Goal: Task Accomplishment & Management: Use online tool/utility

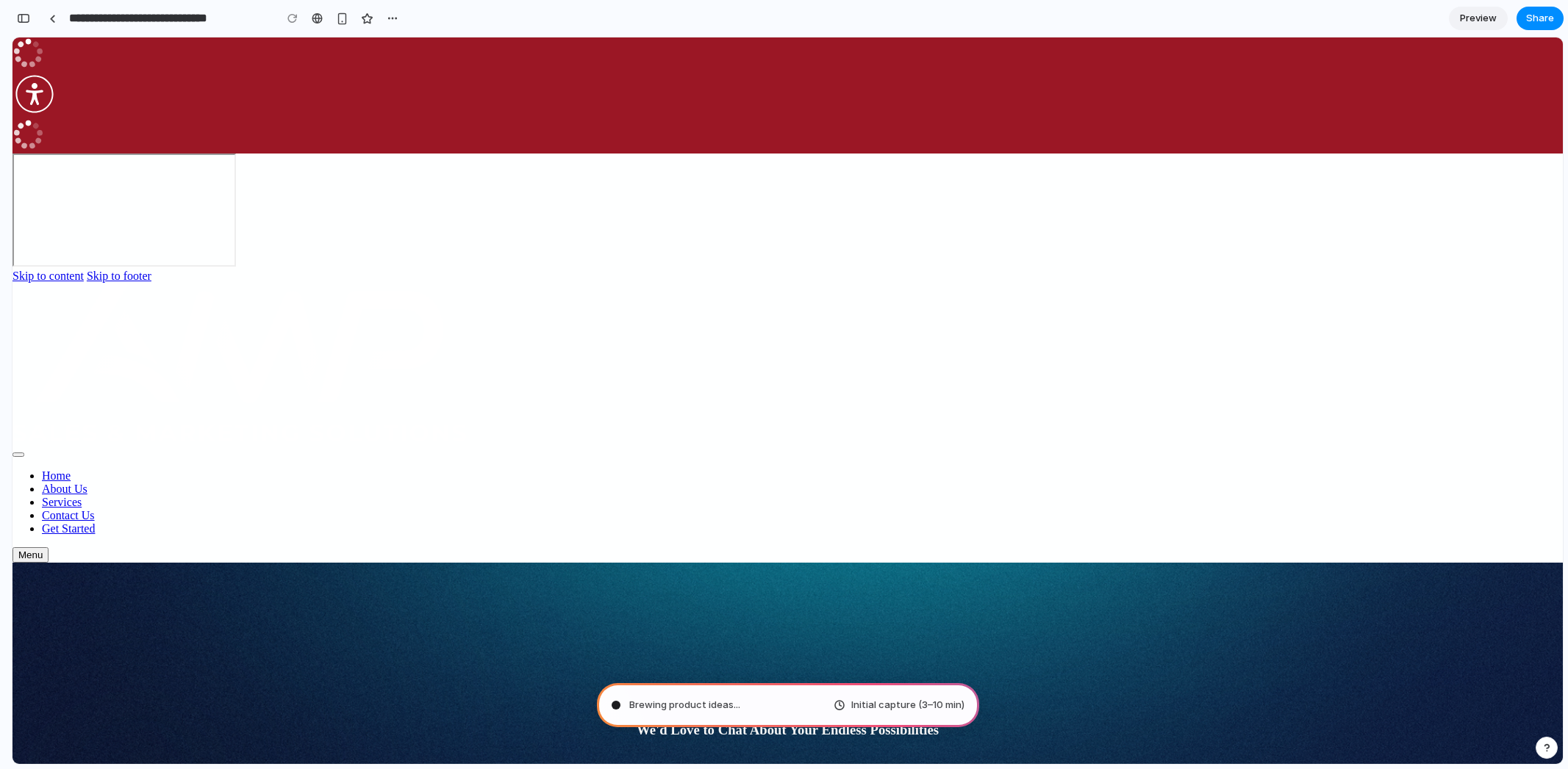
type input "**********"
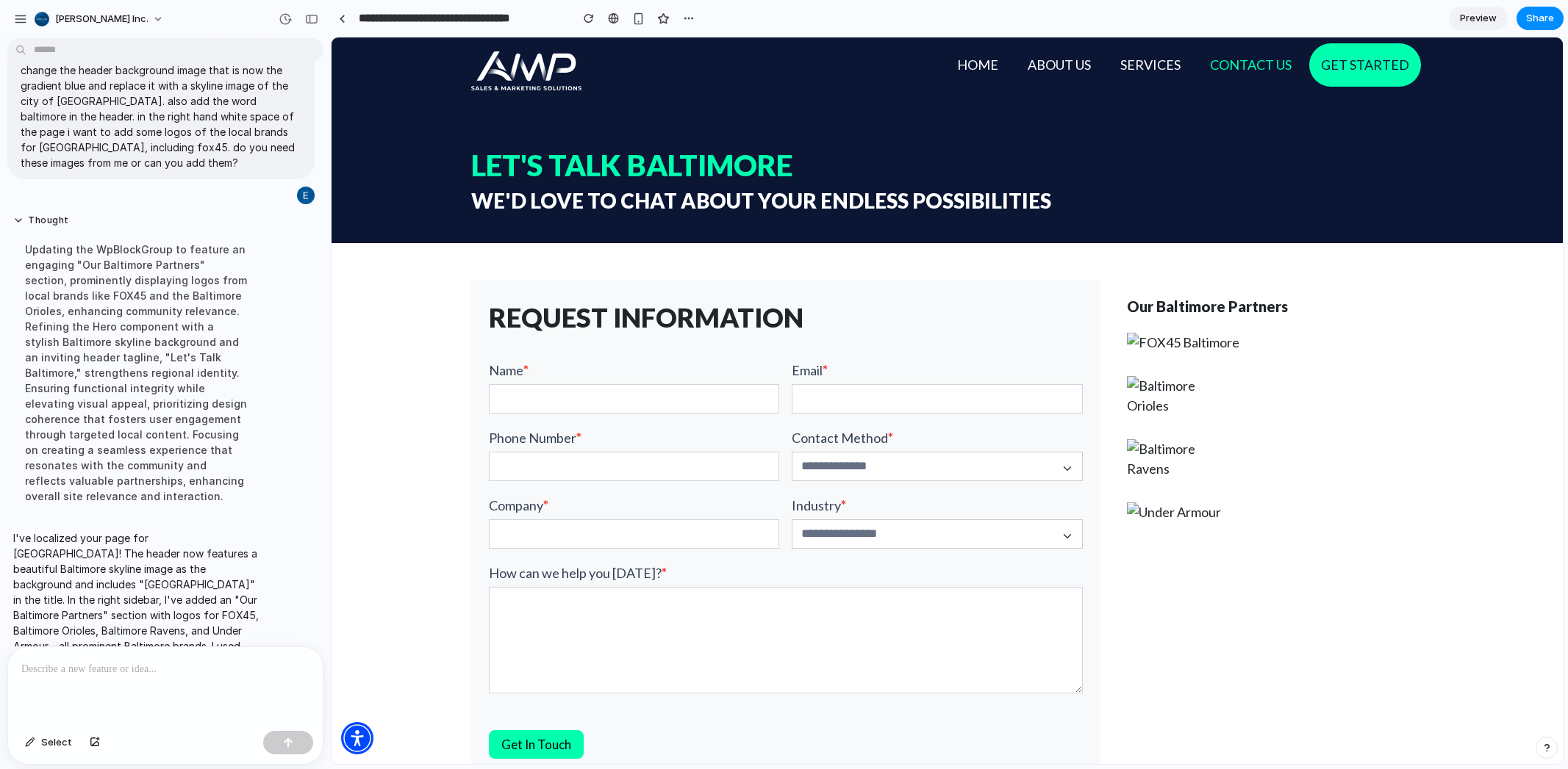
scroll to position [118, 0]
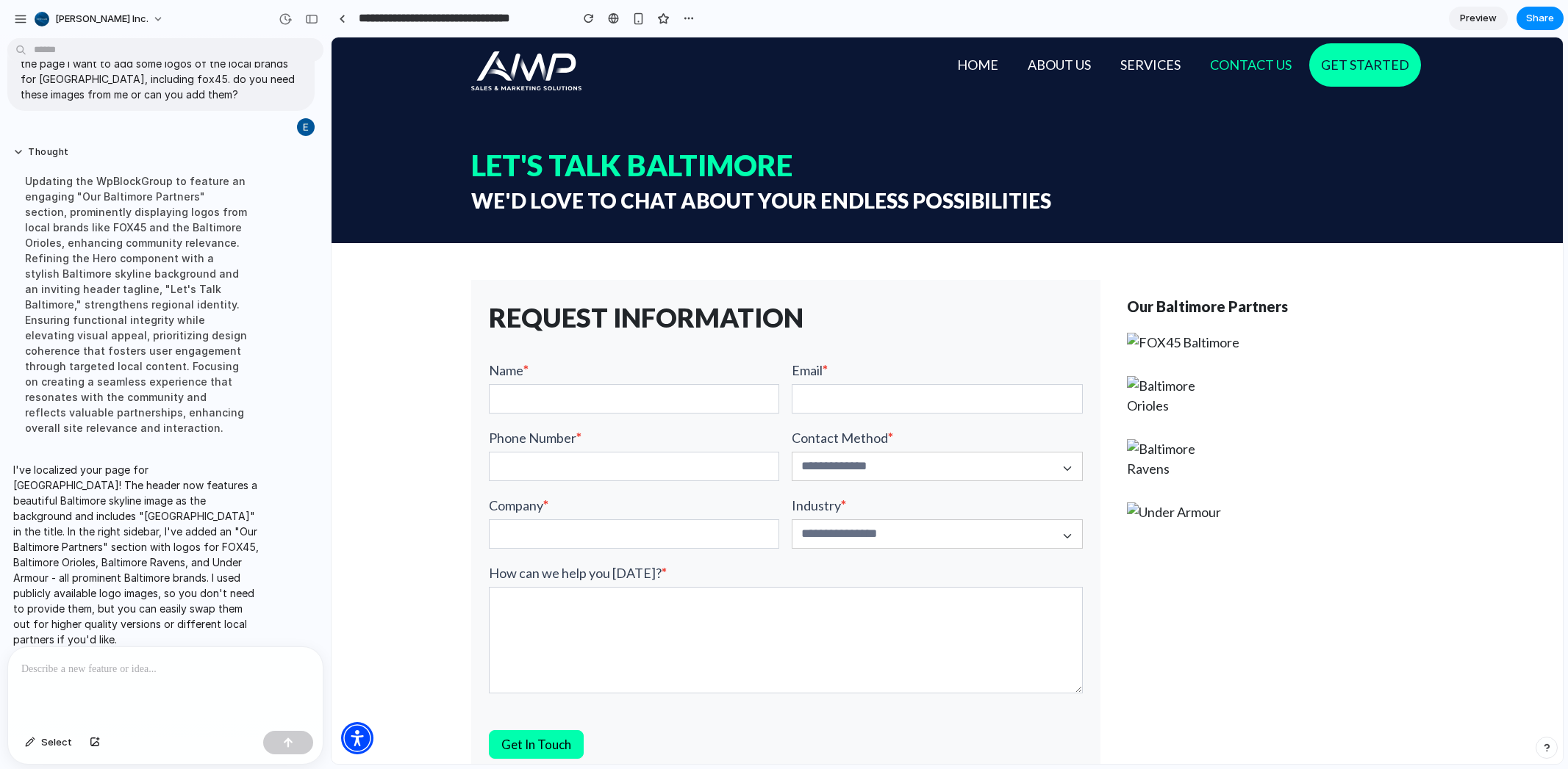
click at [128, 680] on div at bounding box center [165, 686] width 315 height 78
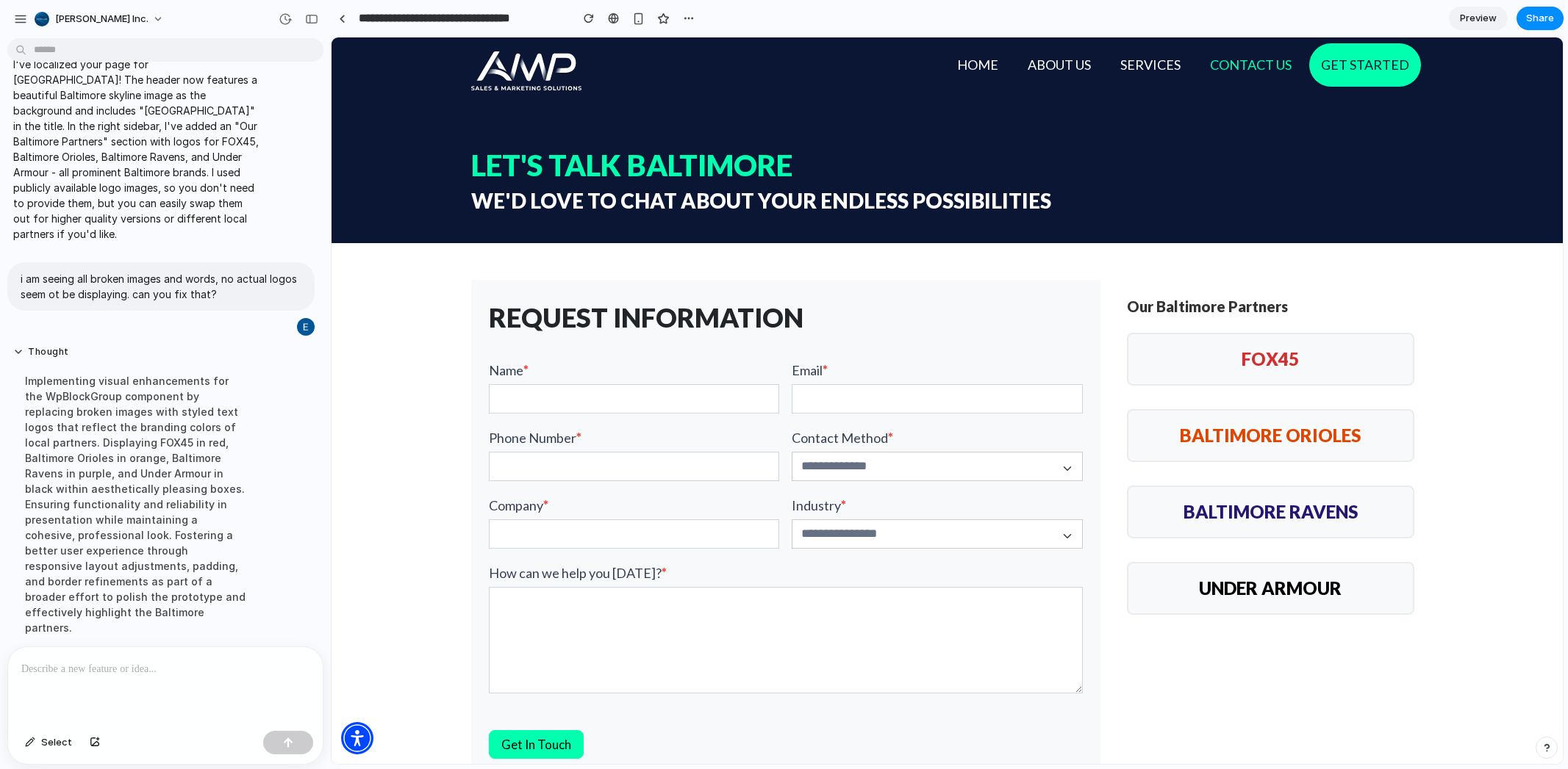
scroll to position [361, 0]
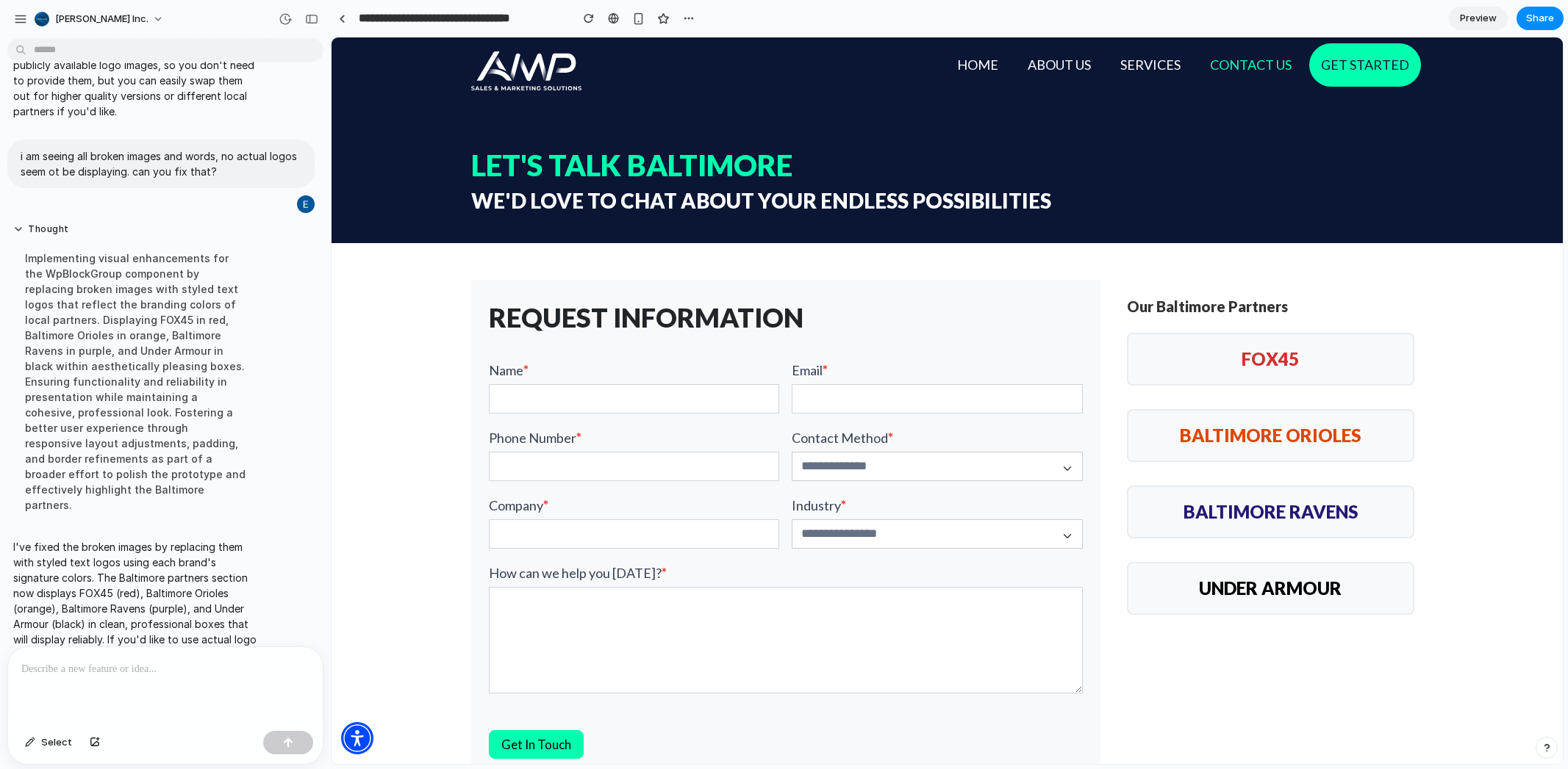
click at [160, 670] on p at bounding box center [165, 669] width 288 height 18
click at [117, 665] on p at bounding box center [165, 669] width 288 height 18
click at [95, 743] on div "button" at bounding box center [94, 742] width 10 height 9
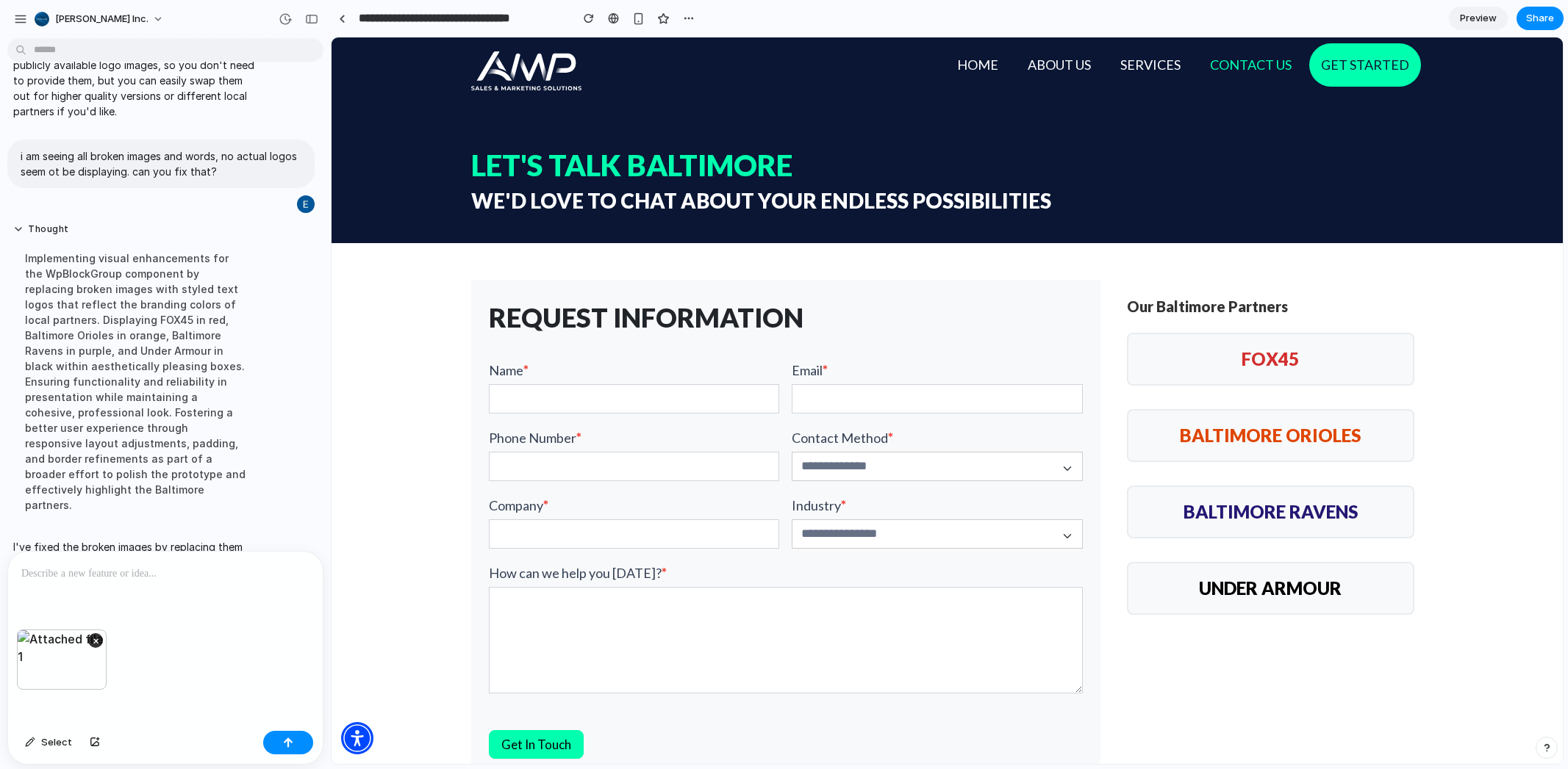
click at [102, 702] on div "×" at bounding box center [165, 677] width 315 height 96
click at [94, 576] on p at bounding box center [165, 574] width 288 height 18
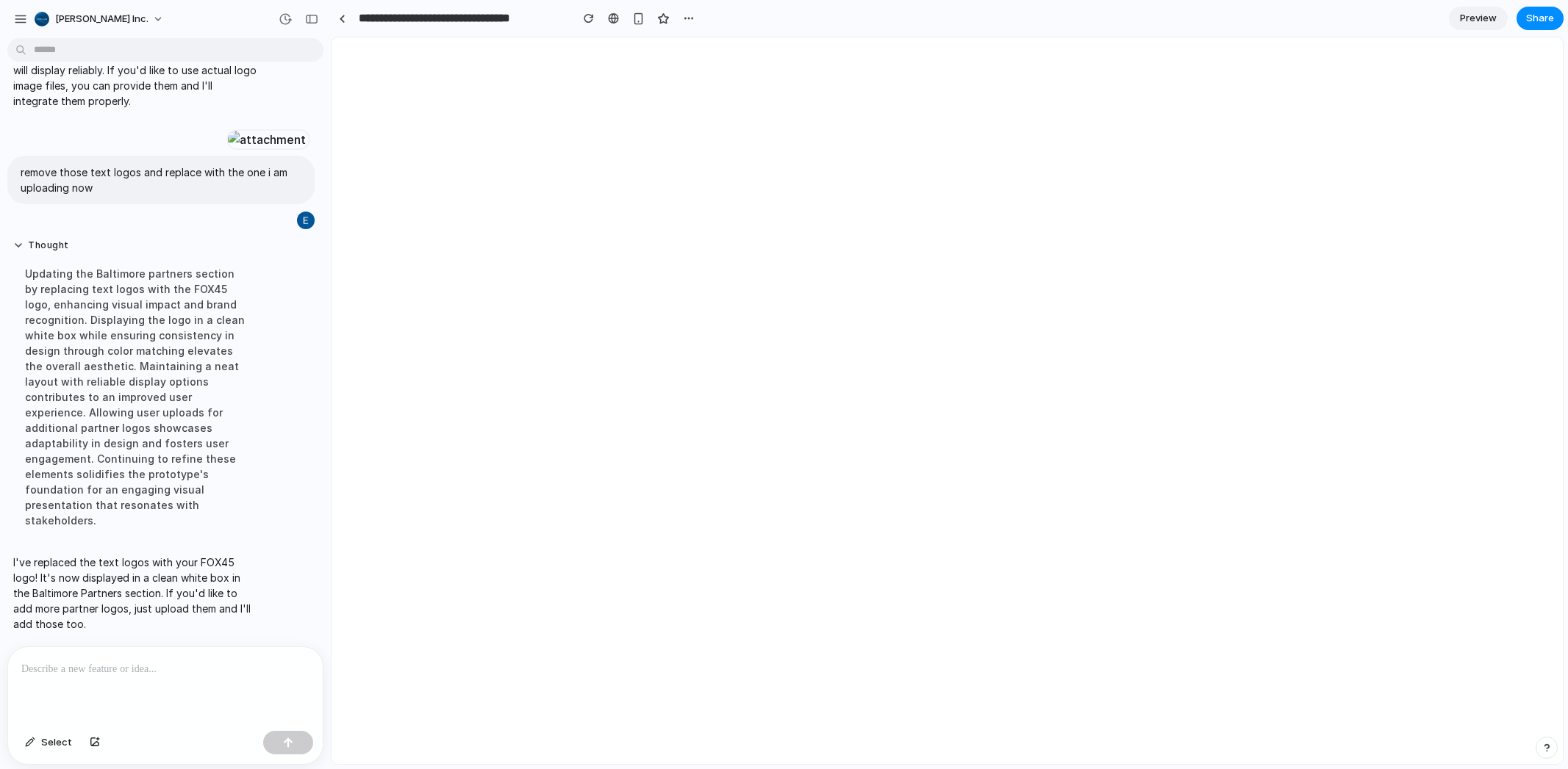
scroll to position [0, 0]
